Goal: Information Seeking & Learning: Learn about a topic

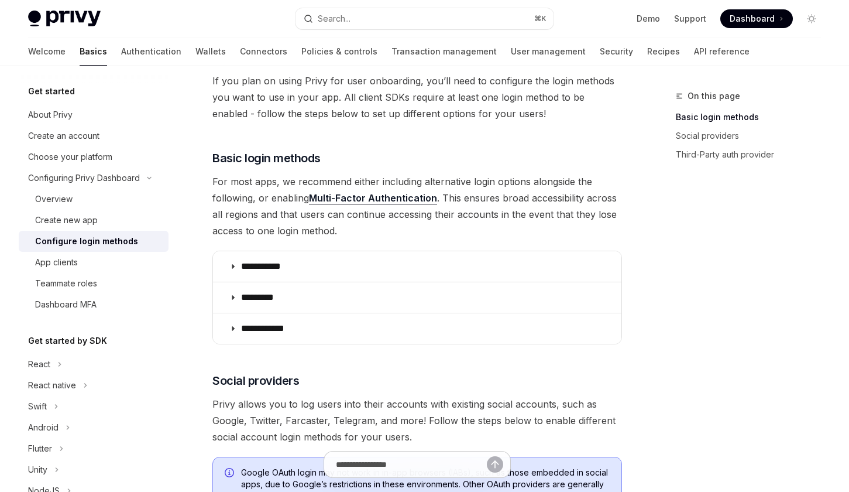
scroll to position [118, 0]
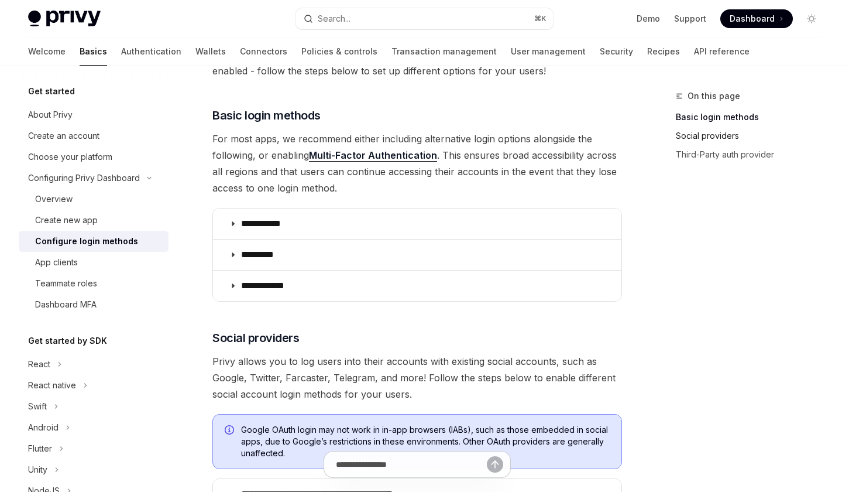
click at [718, 132] on link "Social providers" at bounding box center [753, 135] width 155 height 19
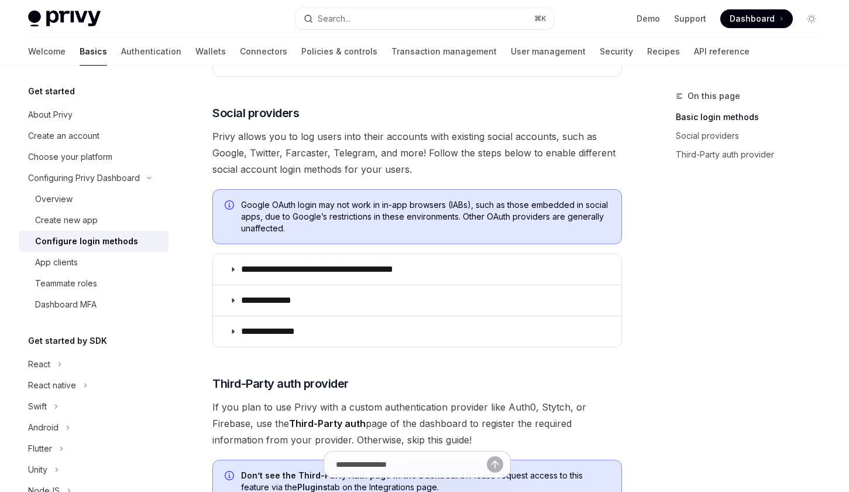
scroll to position [358, 0]
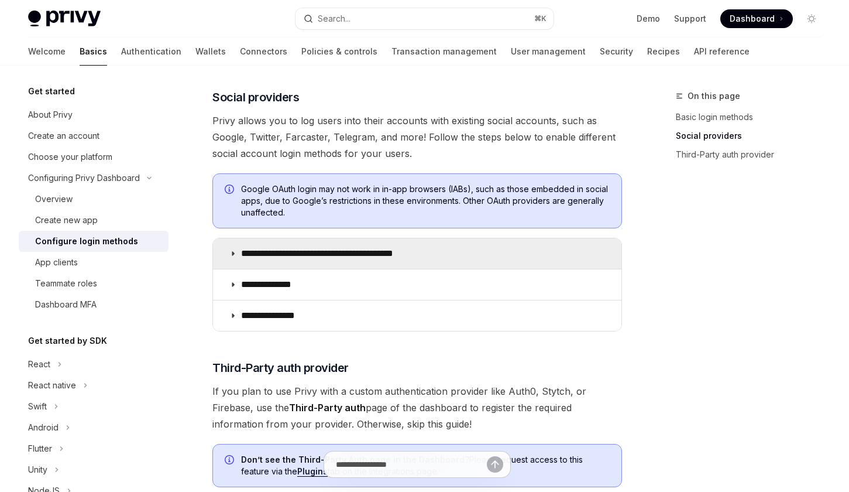
click at [386, 245] on summary "**********" at bounding box center [417, 253] width 409 height 30
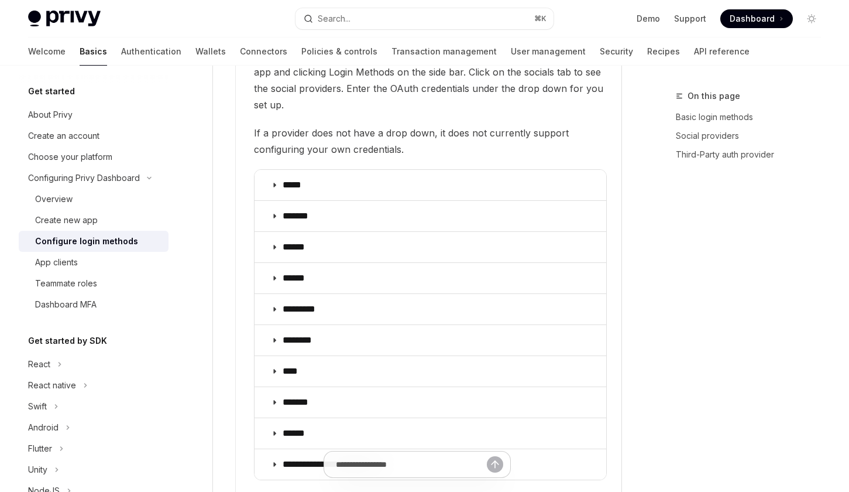
scroll to position [1508, 0]
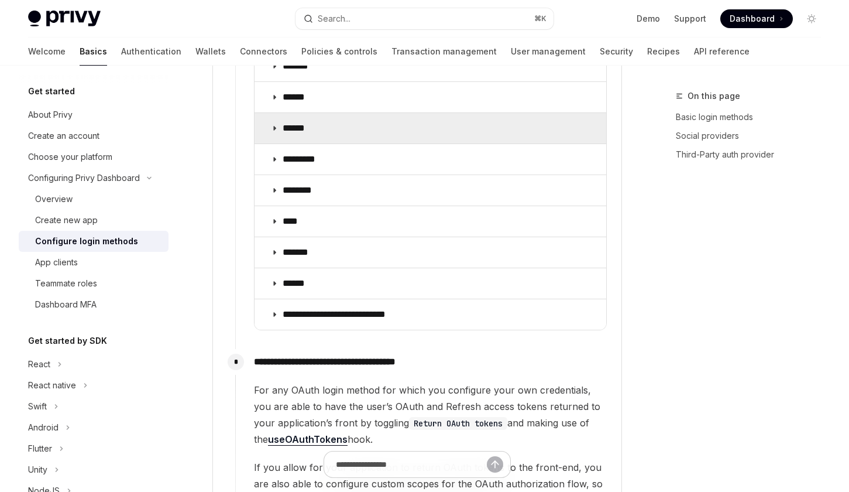
click at [472, 136] on summary "******" at bounding box center [431, 128] width 352 height 30
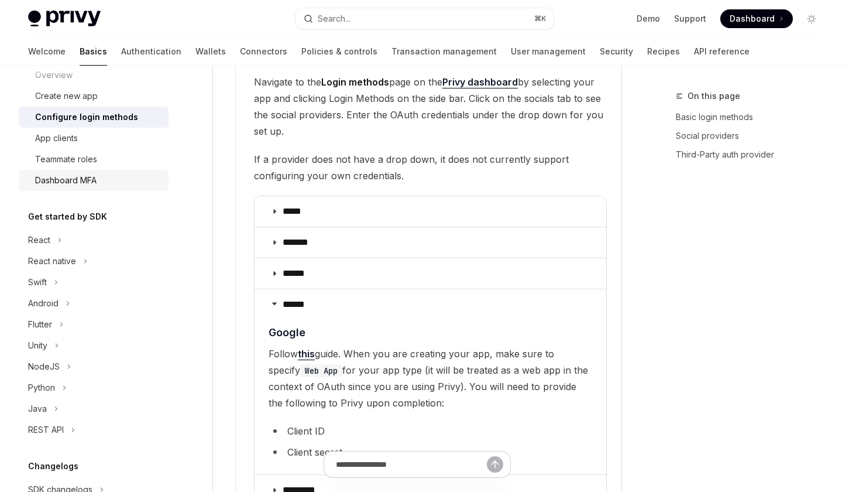
scroll to position [125, 0]
click at [50, 238] on div "React" at bounding box center [94, 239] width 150 height 21
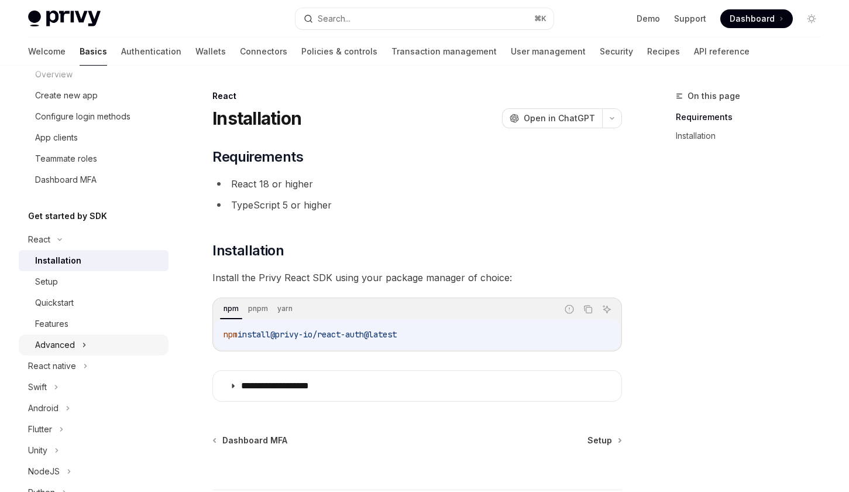
click at [66, 342] on div "Advanced" at bounding box center [55, 345] width 40 height 14
type textarea "*"
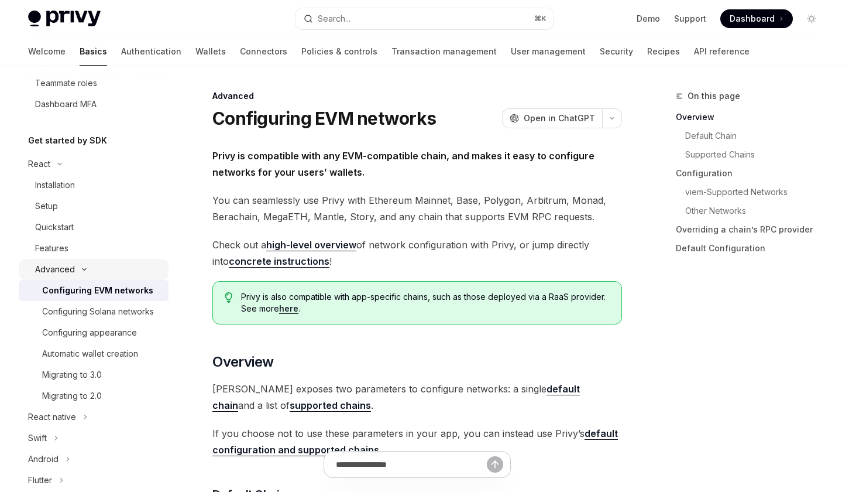
scroll to position [205, 0]
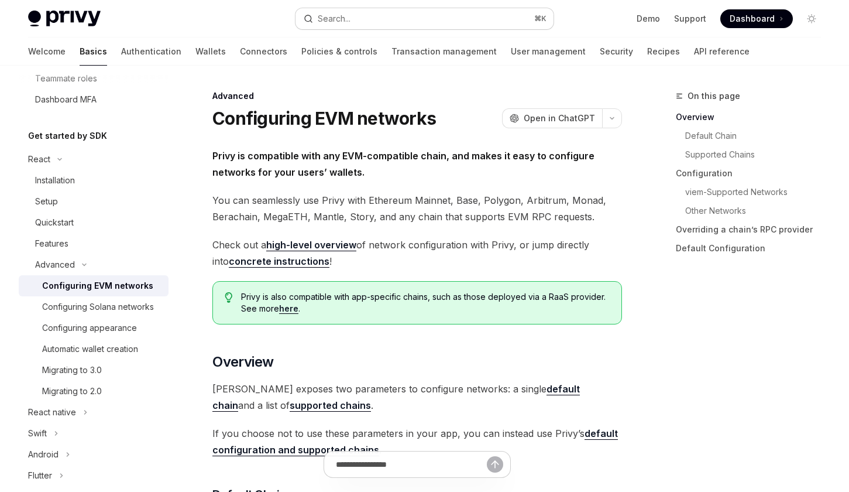
click at [365, 20] on button "Search... ⌘ K" at bounding box center [425, 18] width 258 height 21
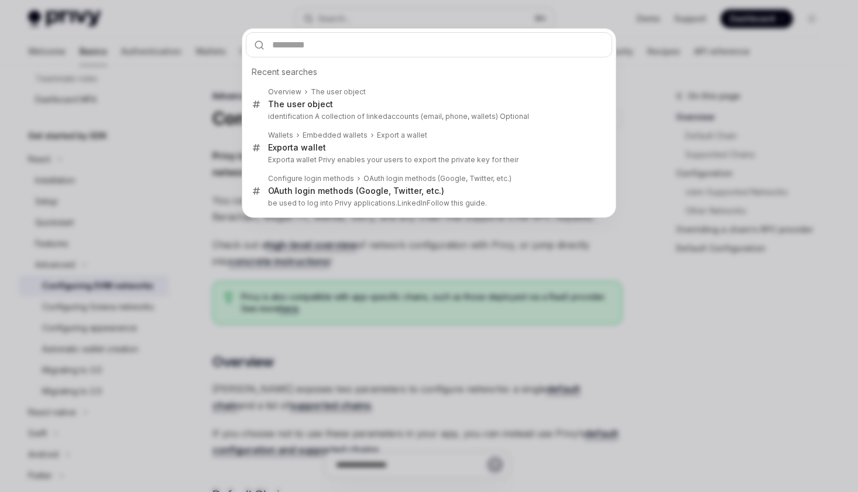
click at [365, 20] on div "Recent searches Overview The user object The user object identification A colle…" at bounding box center [429, 246] width 858 height 492
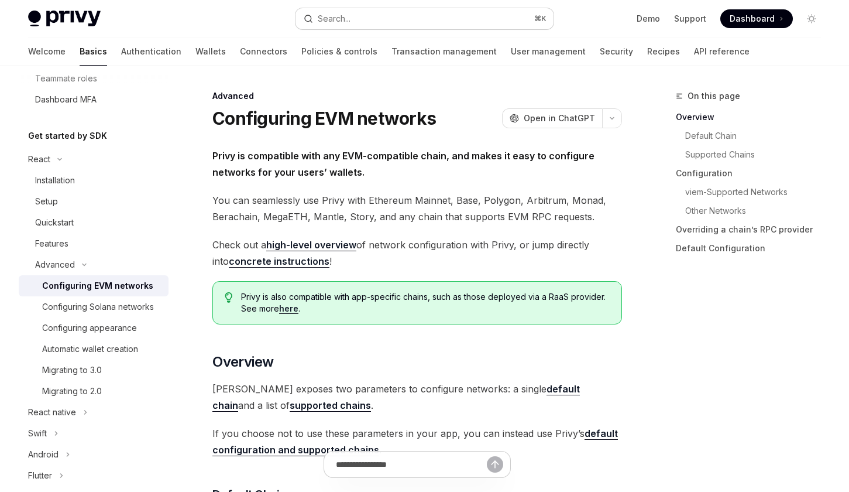
click at [364, 19] on button "Search... ⌘ K" at bounding box center [425, 18] width 258 height 21
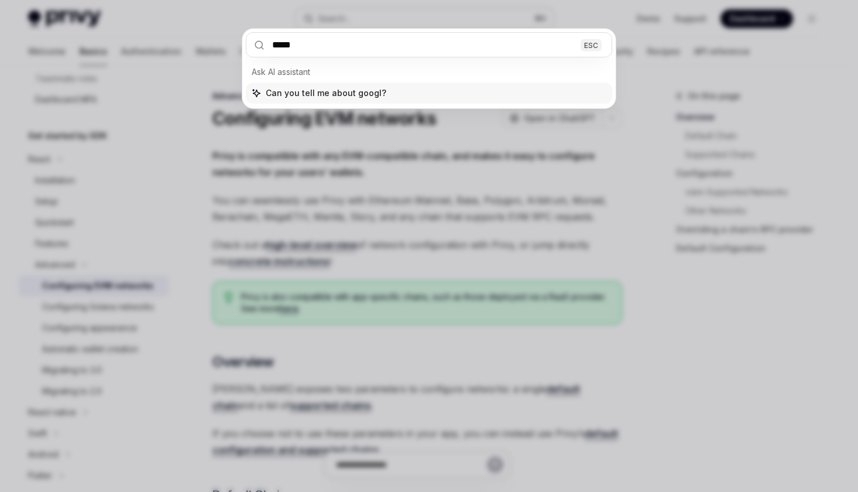
type input "******"
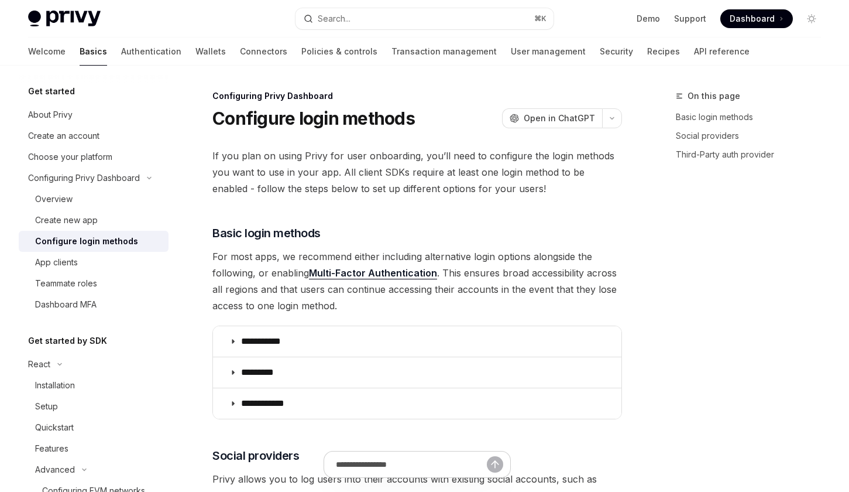
type textarea "*"
click at [355, 15] on button "Search... ⌘ K" at bounding box center [425, 18] width 258 height 21
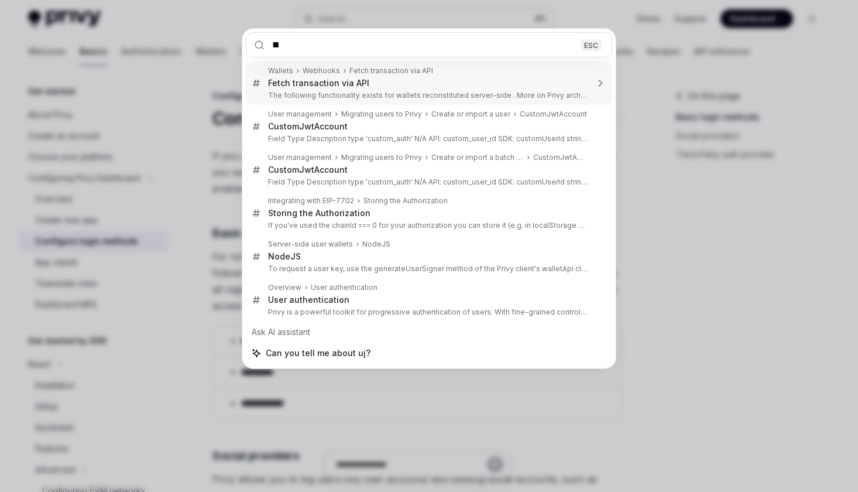
type input "*"
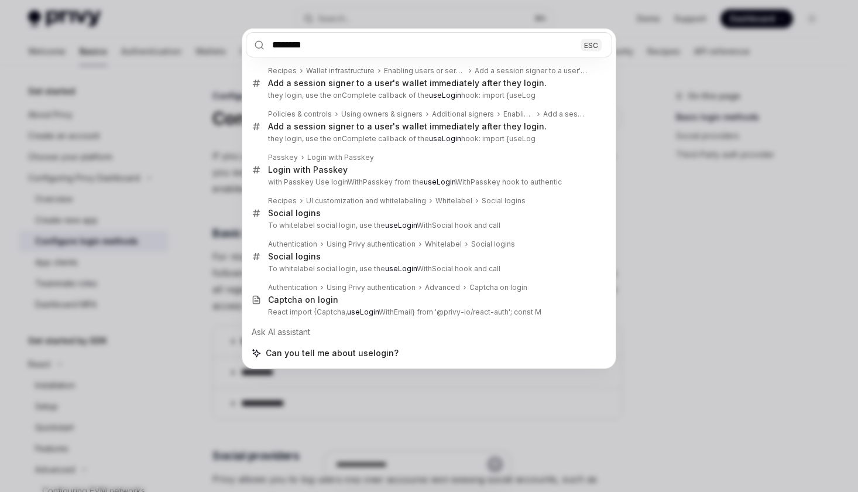
type input "********"
click at [217, 155] on div "******** ESC Recipes Wallet infrastructure Enabling users or servers to execute…" at bounding box center [429, 246] width 858 height 492
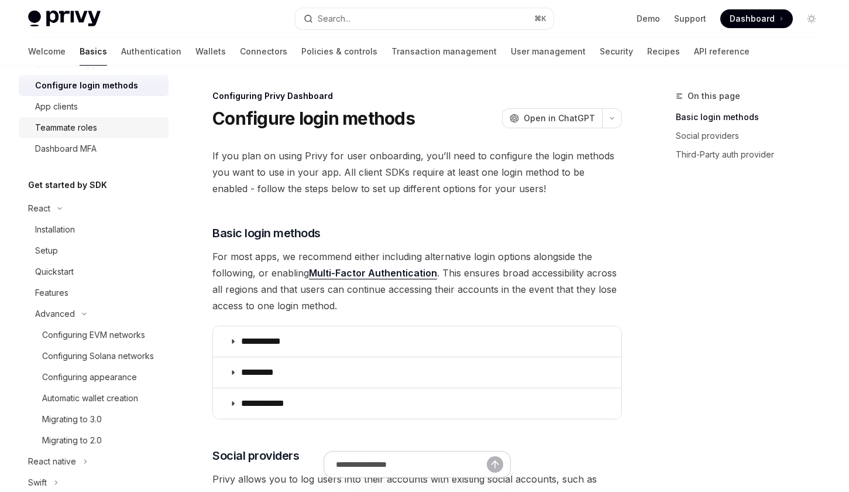
scroll to position [200, 0]
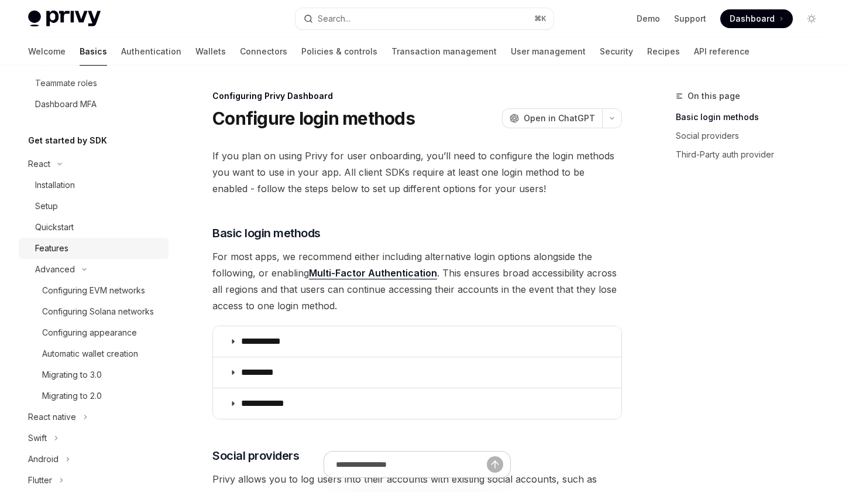
click at [60, 246] on div "Features" at bounding box center [51, 248] width 33 height 14
type textarea "*"
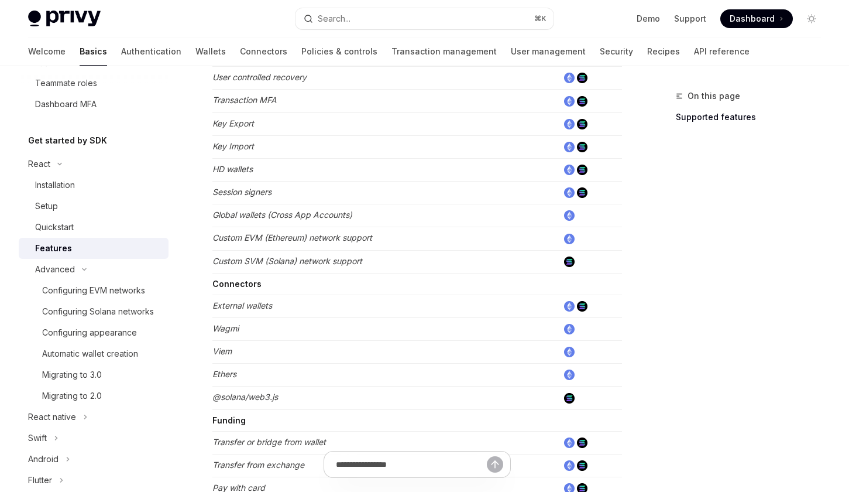
scroll to position [769, 0]
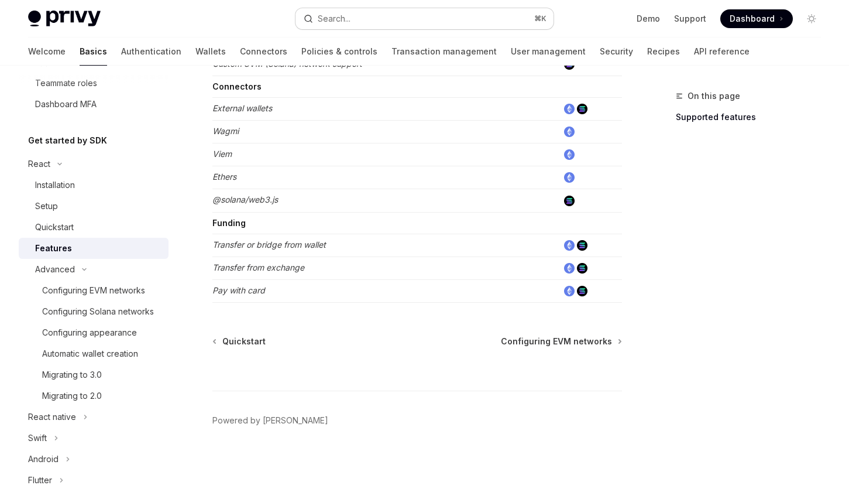
click at [471, 17] on button "Search... ⌘ K" at bounding box center [425, 18] width 258 height 21
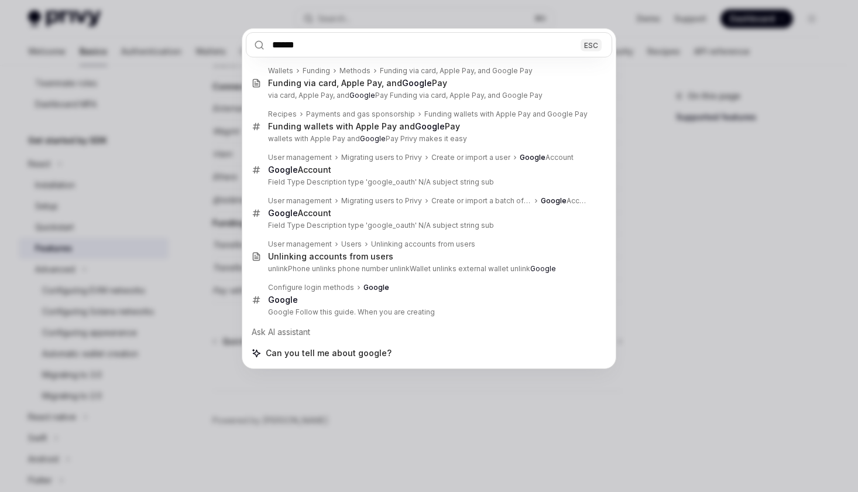
type input "******"
click at [216, 205] on div "****** ESC Wallets Funding Methods Funding via card, Apple Pay, and Google Pay …" at bounding box center [429, 246] width 858 height 492
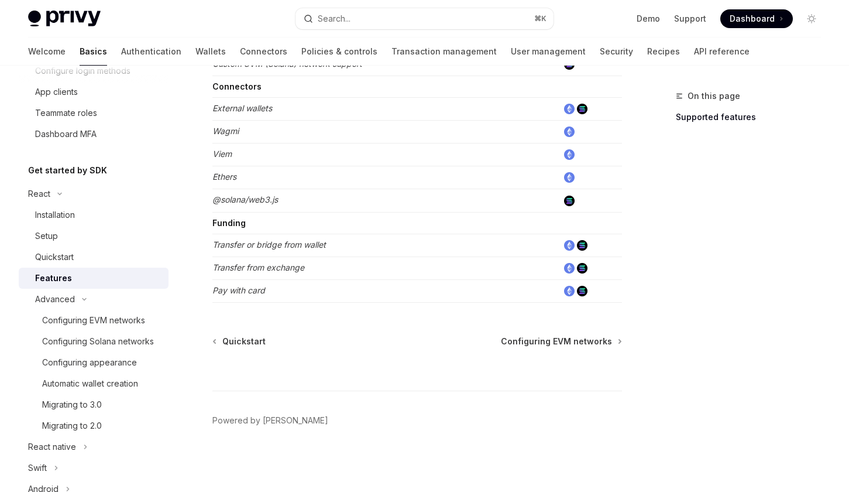
scroll to position [0, 0]
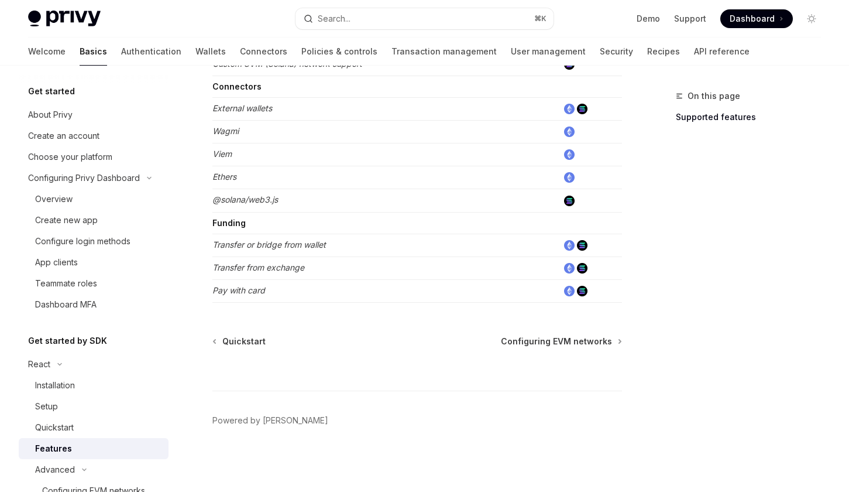
click at [682, 50] on div "Welcome Basics Authentication Wallets Connectors Policies & controls Transactio…" at bounding box center [424, 51] width 849 height 28
click at [694, 54] on link "API reference" at bounding box center [722, 51] width 56 height 28
type textarea "*"
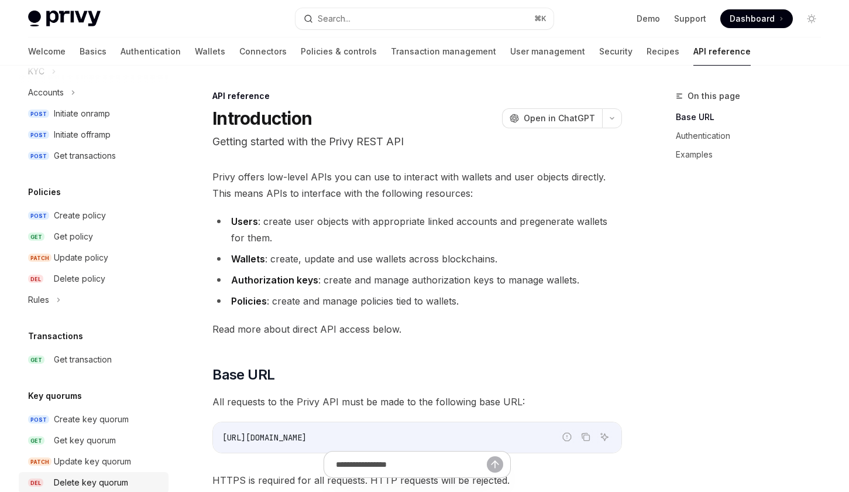
scroll to position [648, 0]
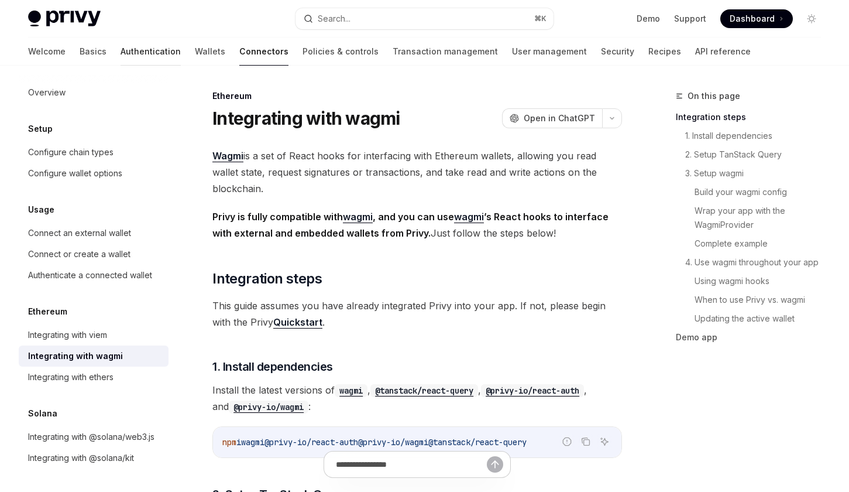
click at [121, 55] on link "Authentication" at bounding box center [151, 51] width 60 height 28
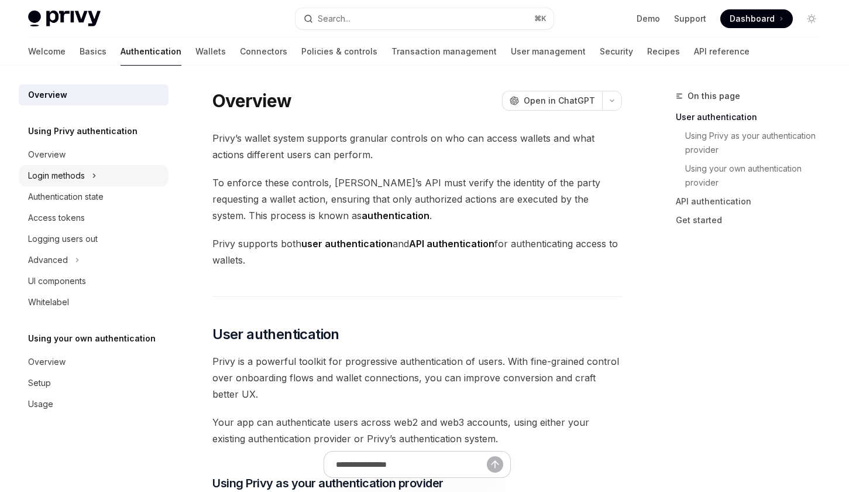
click at [85, 183] on div "Login methods" at bounding box center [94, 175] width 150 height 21
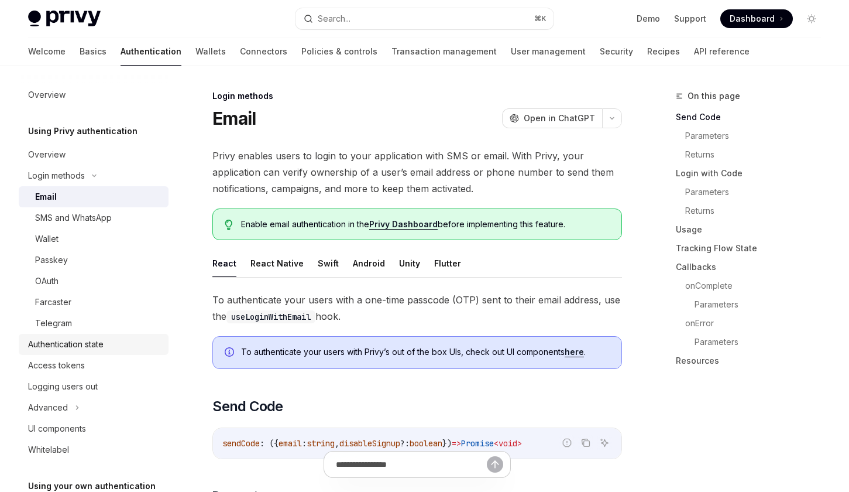
click at [68, 345] on div "Authentication state" at bounding box center [66, 344] width 76 height 14
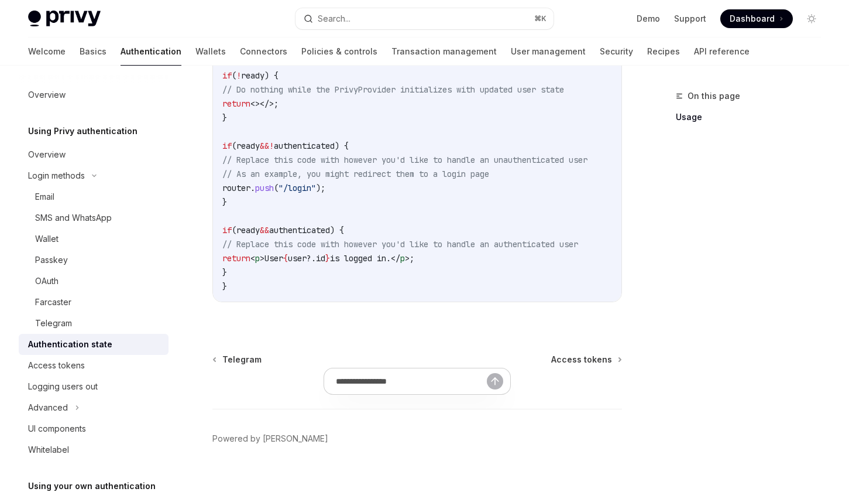
scroll to position [520, 0]
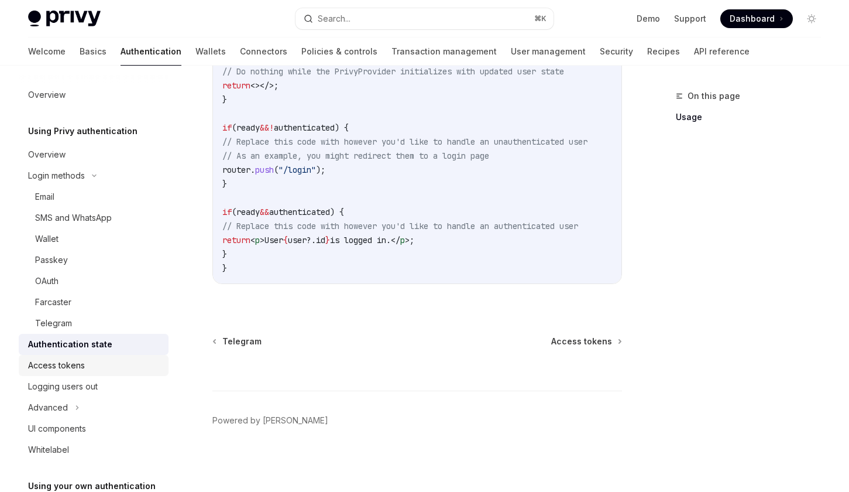
click at [104, 361] on div "Access tokens" at bounding box center [94, 365] width 133 height 14
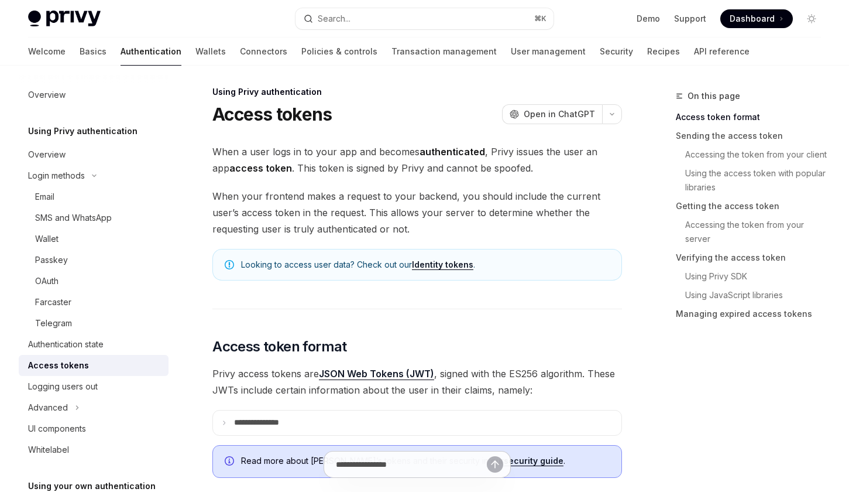
scroll to position [4, 0]
click at [75, 410] on icon at bounding box center [77, 407] width 5 height 14
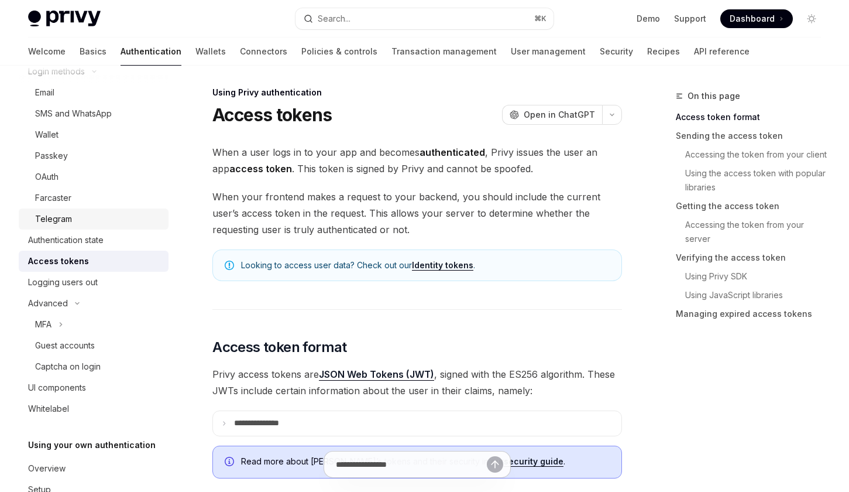
scroll to position [157, 0]
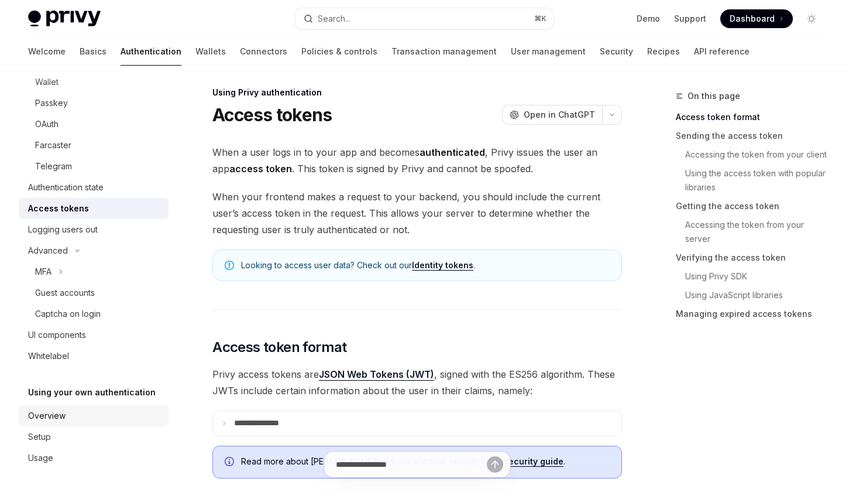
click at [66, 422] on div "Overview" at bounding box center [94, 416] width 133 height 14
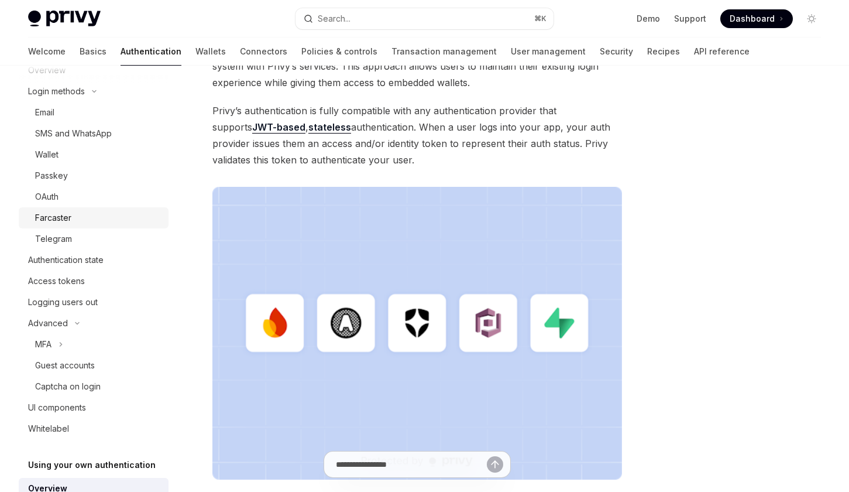
scroll to position [78, 0]
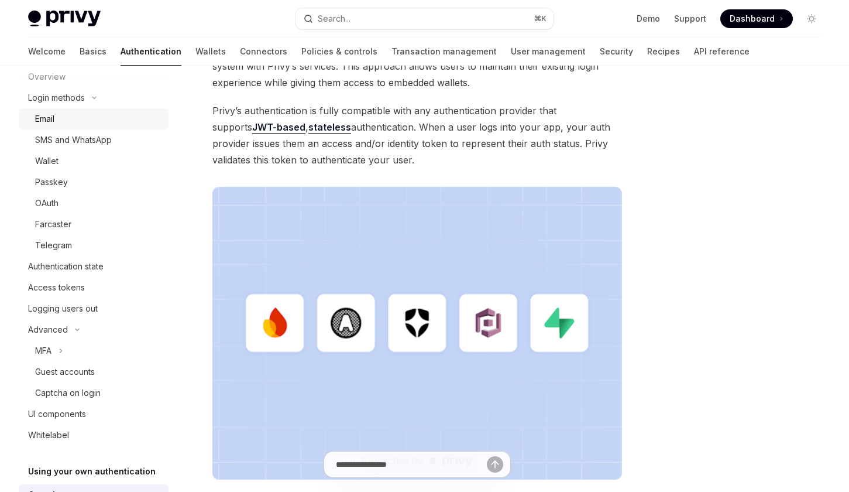
click at [104, 118] on div "Email" at bounding box center [98, 119] width 126 height 14
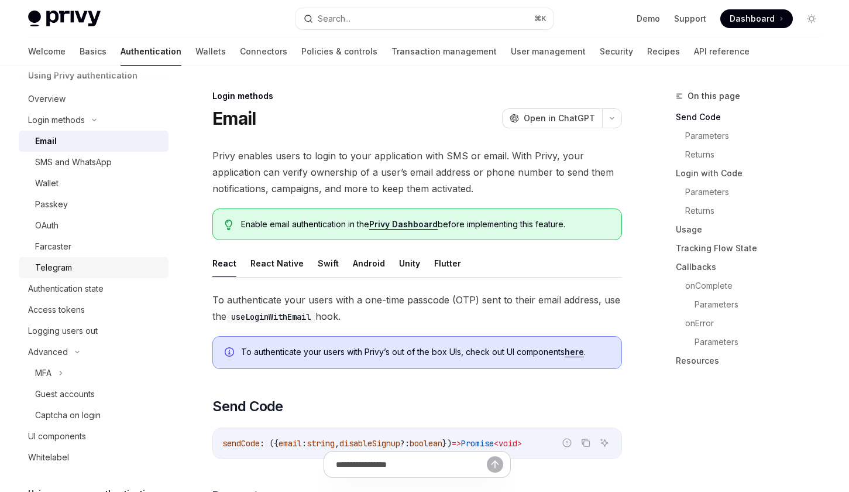
scroll to position [52, 0]
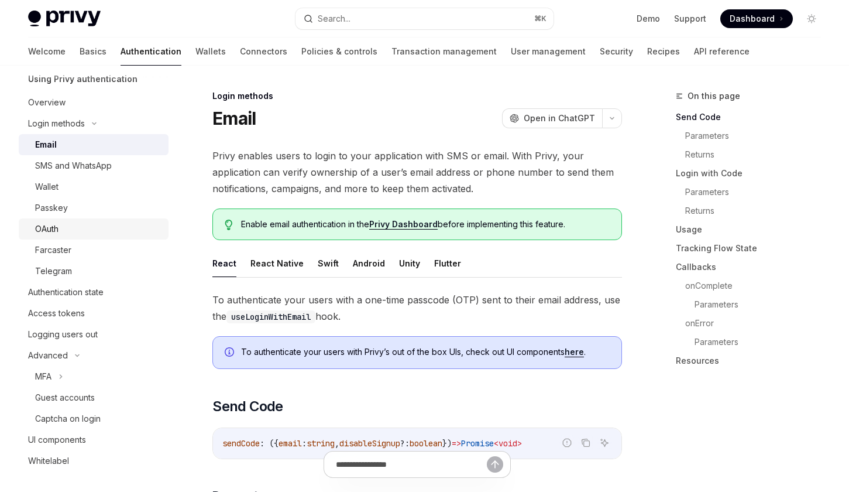
click at [93, 229] on div "OAuth" at bounding box center [98, 229] width 126 height 14
type textarea "*"
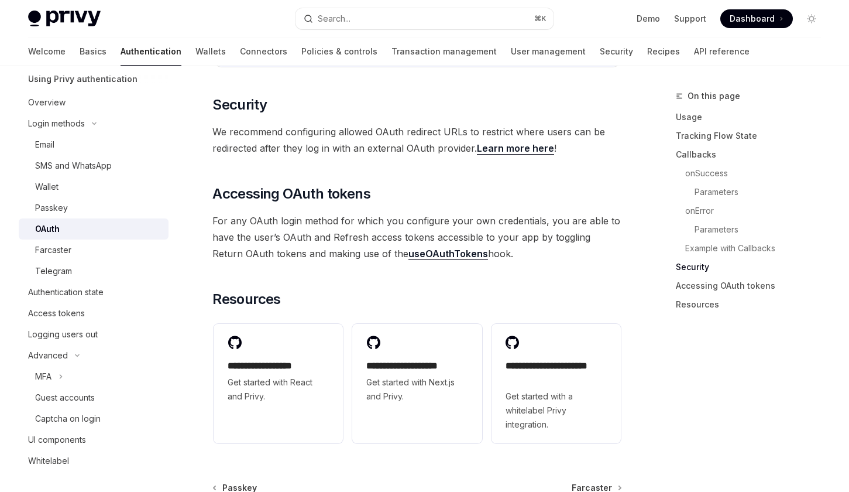
scroll to position [2590, 0]
